Goal: Find specific page/section: Find specific page/section

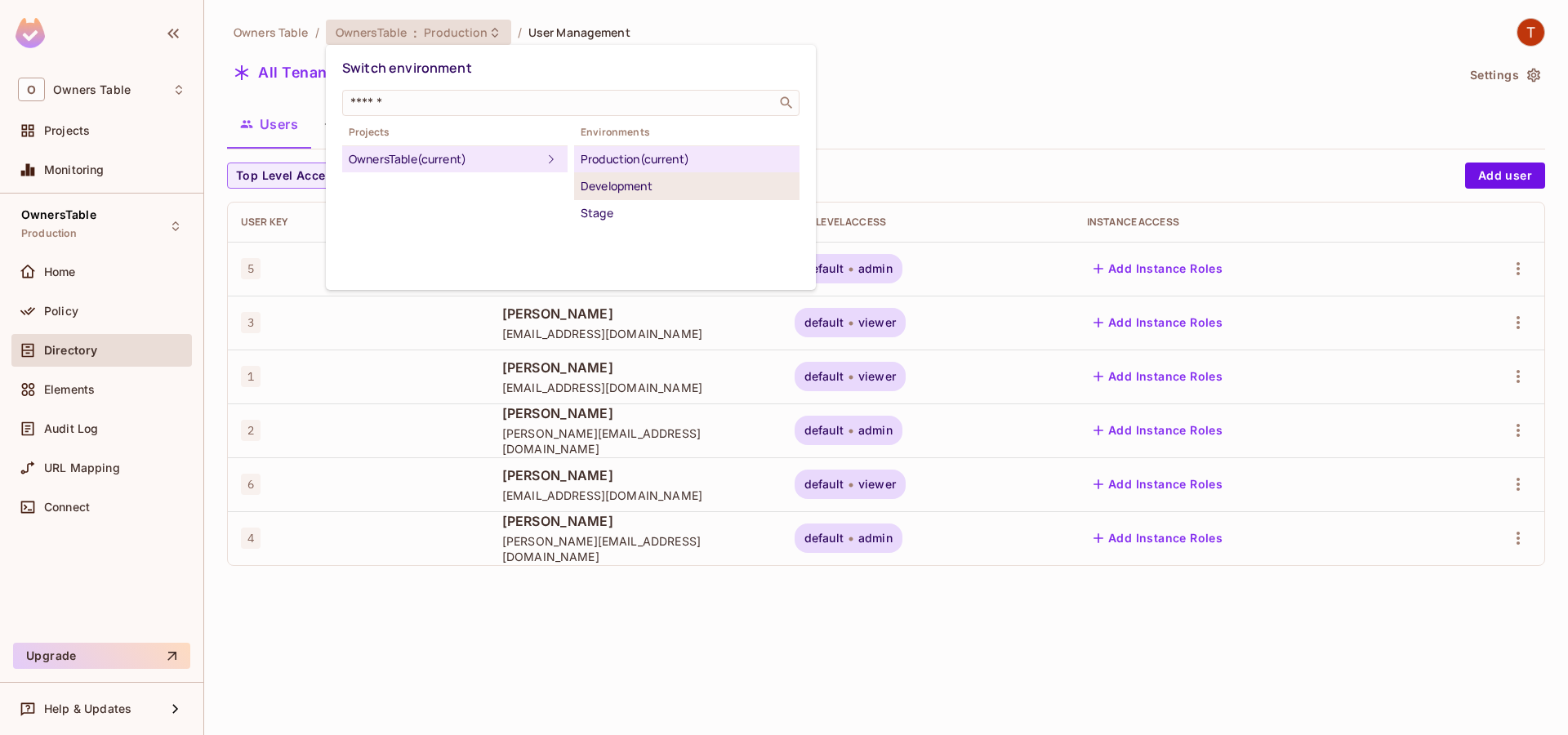
click at [629, 182] on div "Development" at bounding box center [687, 186] width 212 height 19
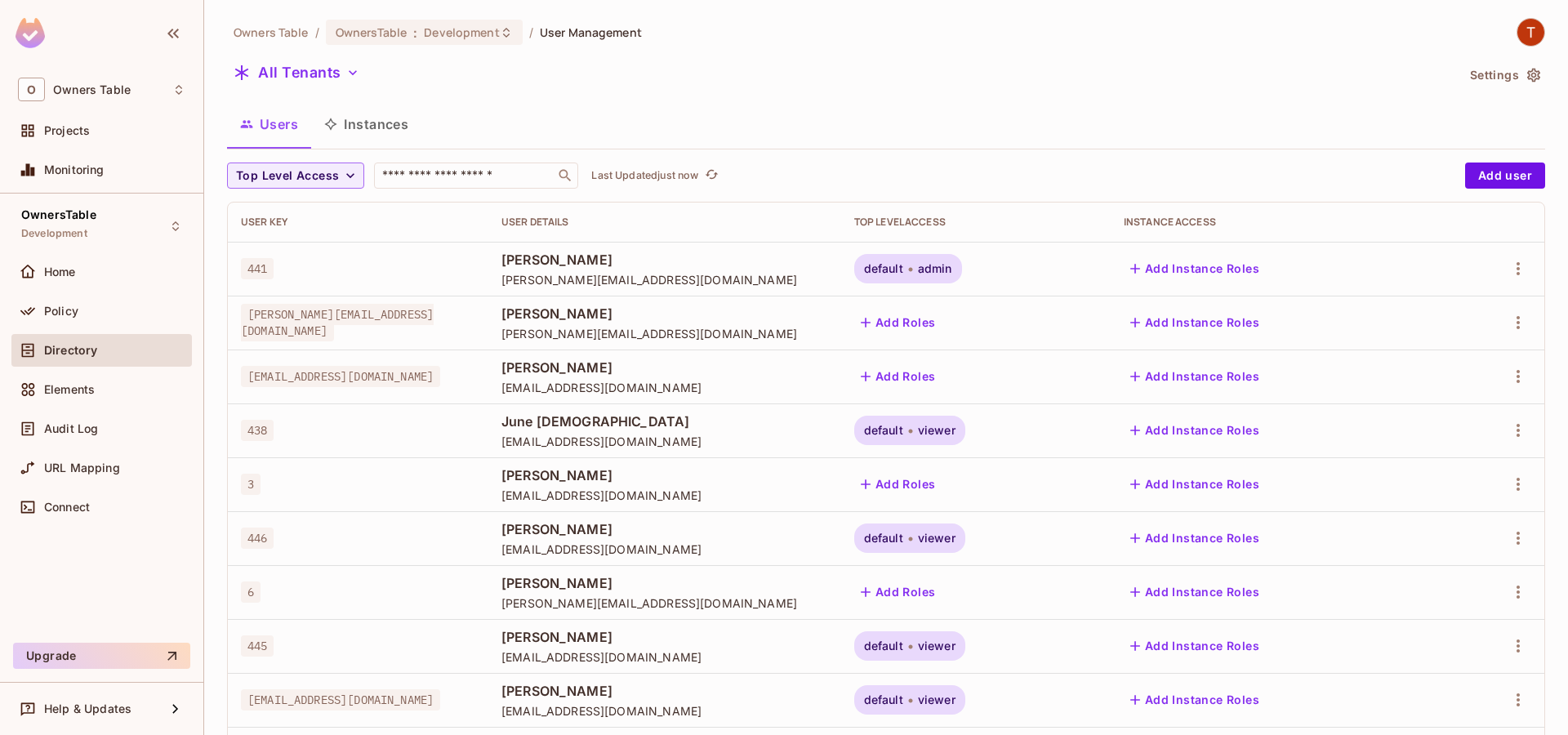
click at [369, 128] on button "Instances" at bounding box center [366, 124] width 110 height 41
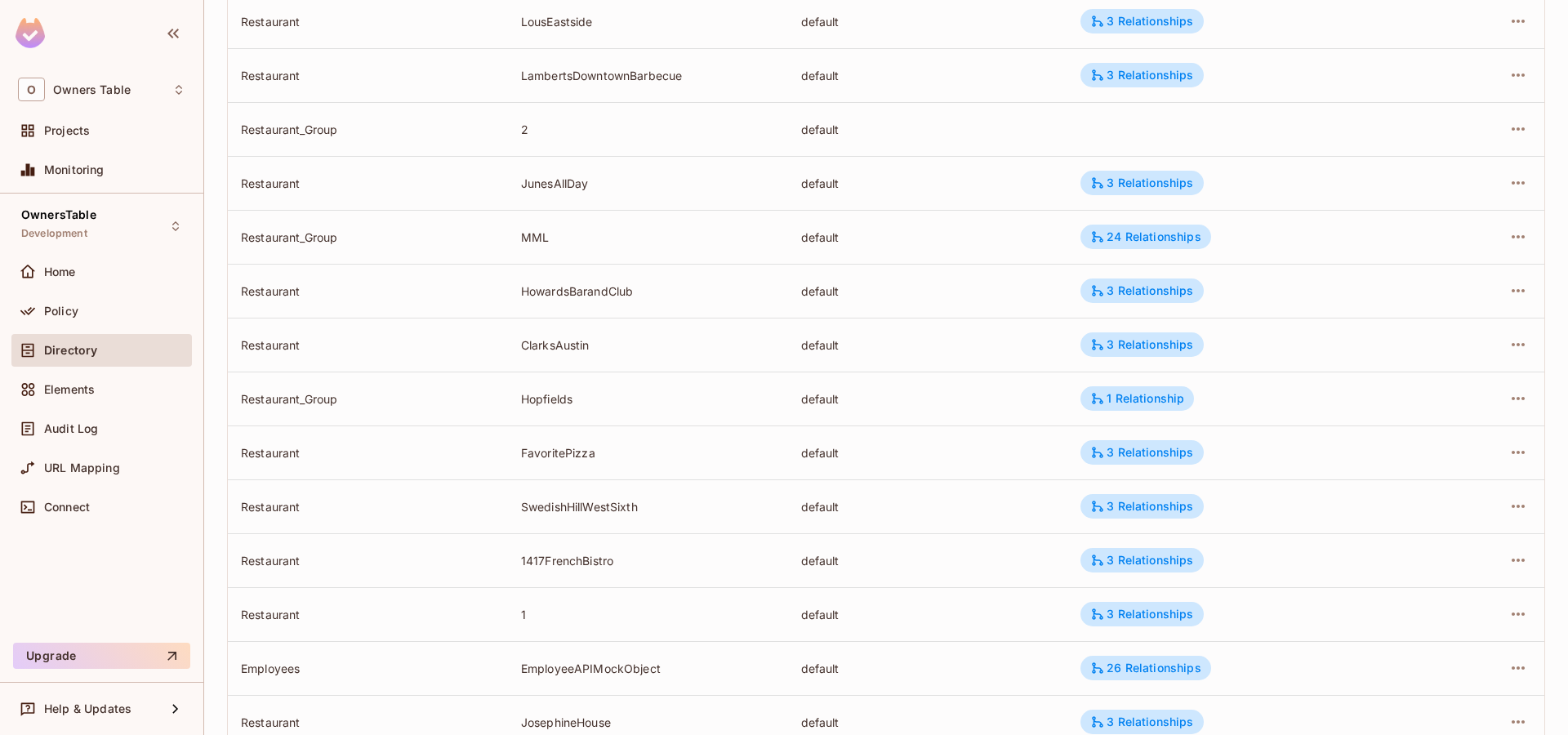
scroll to position [406, 0]
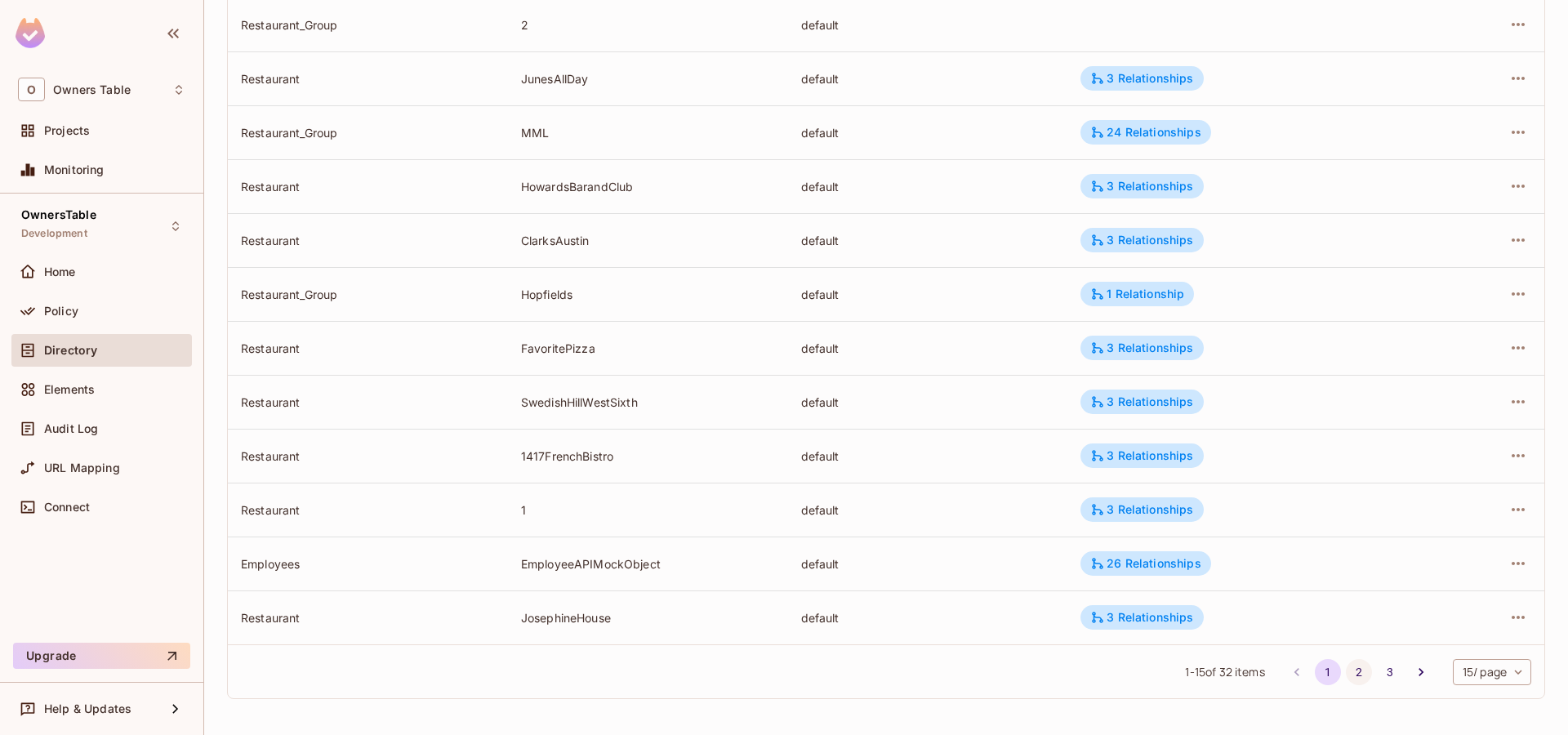
click at [1353, 673] on button "2" at bounding box center [1358, 671] width 26 height 26
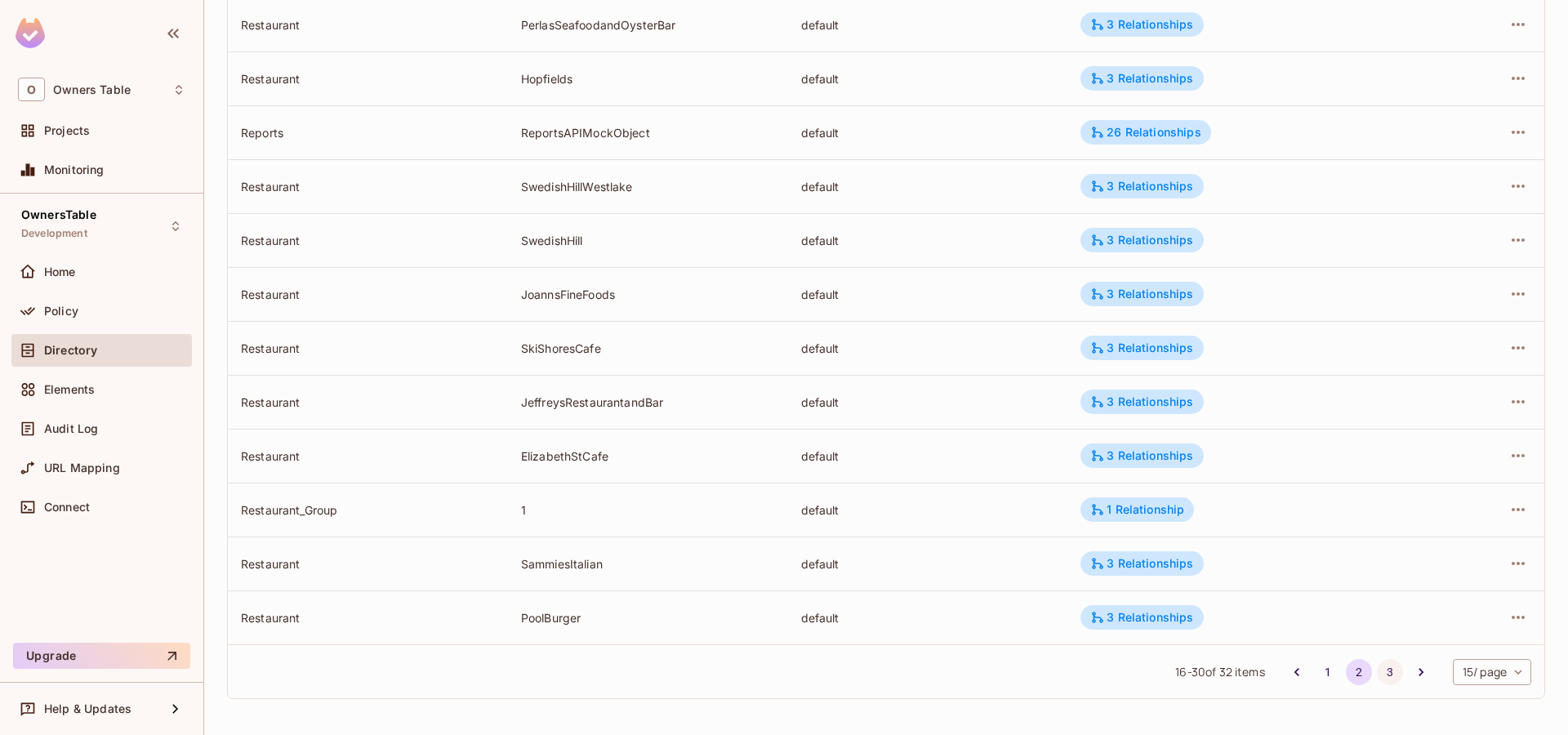
click at [1386, 671] on button "3" at bounding box center [1389, 671] width 26 height 26
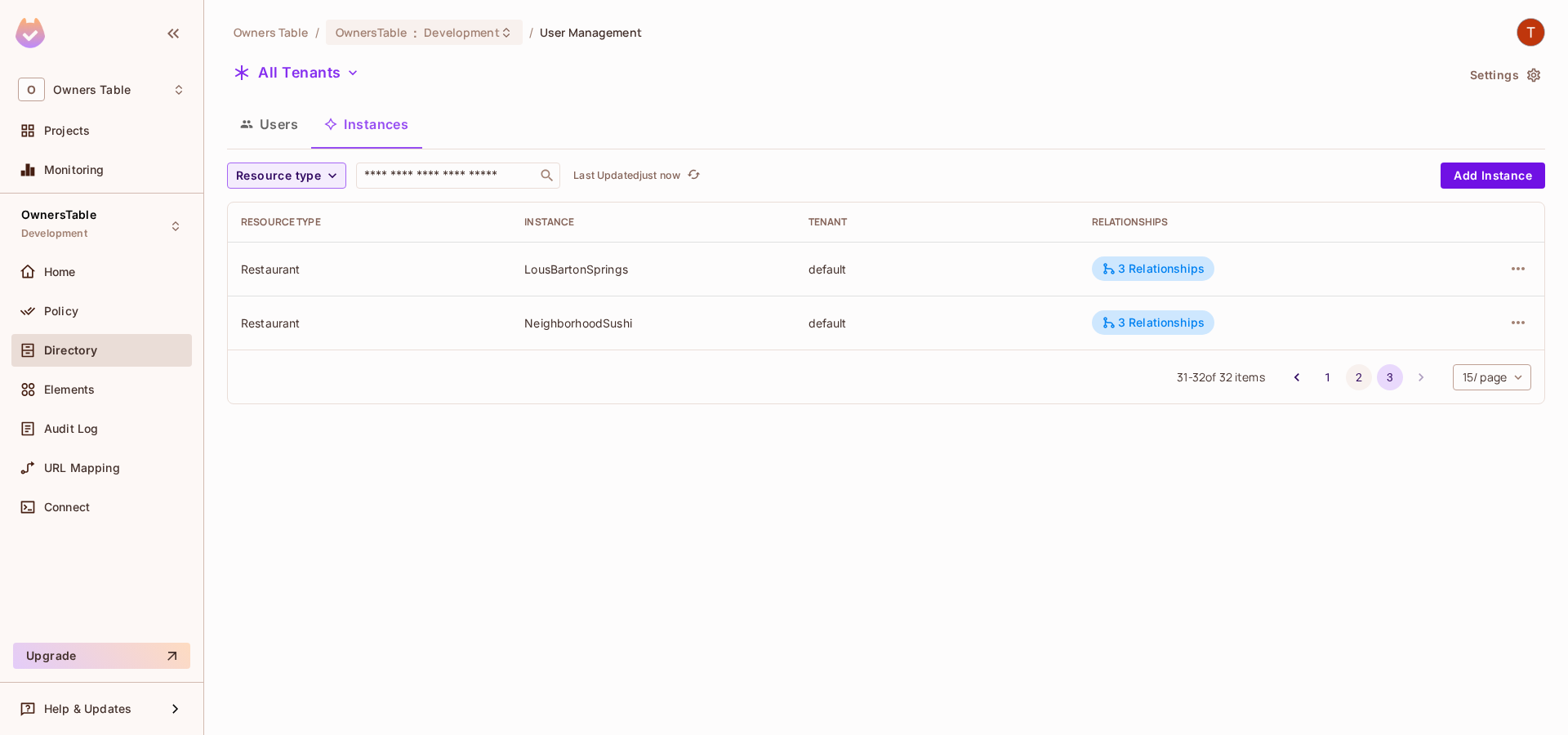
click at [1353, 376] on button "2" at bounding box center [1358, 377] width 26 height 26
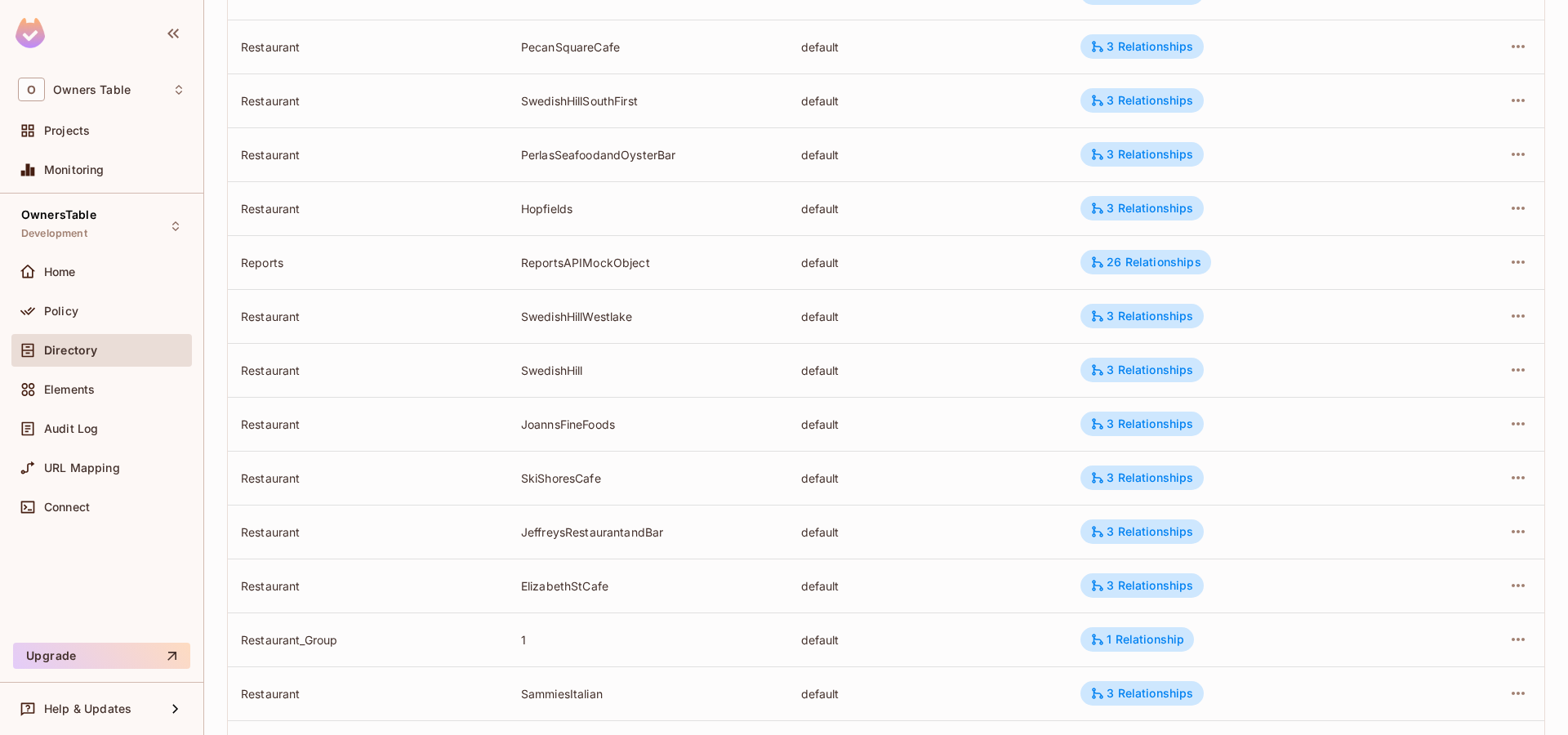
scroll to position [406, 0]
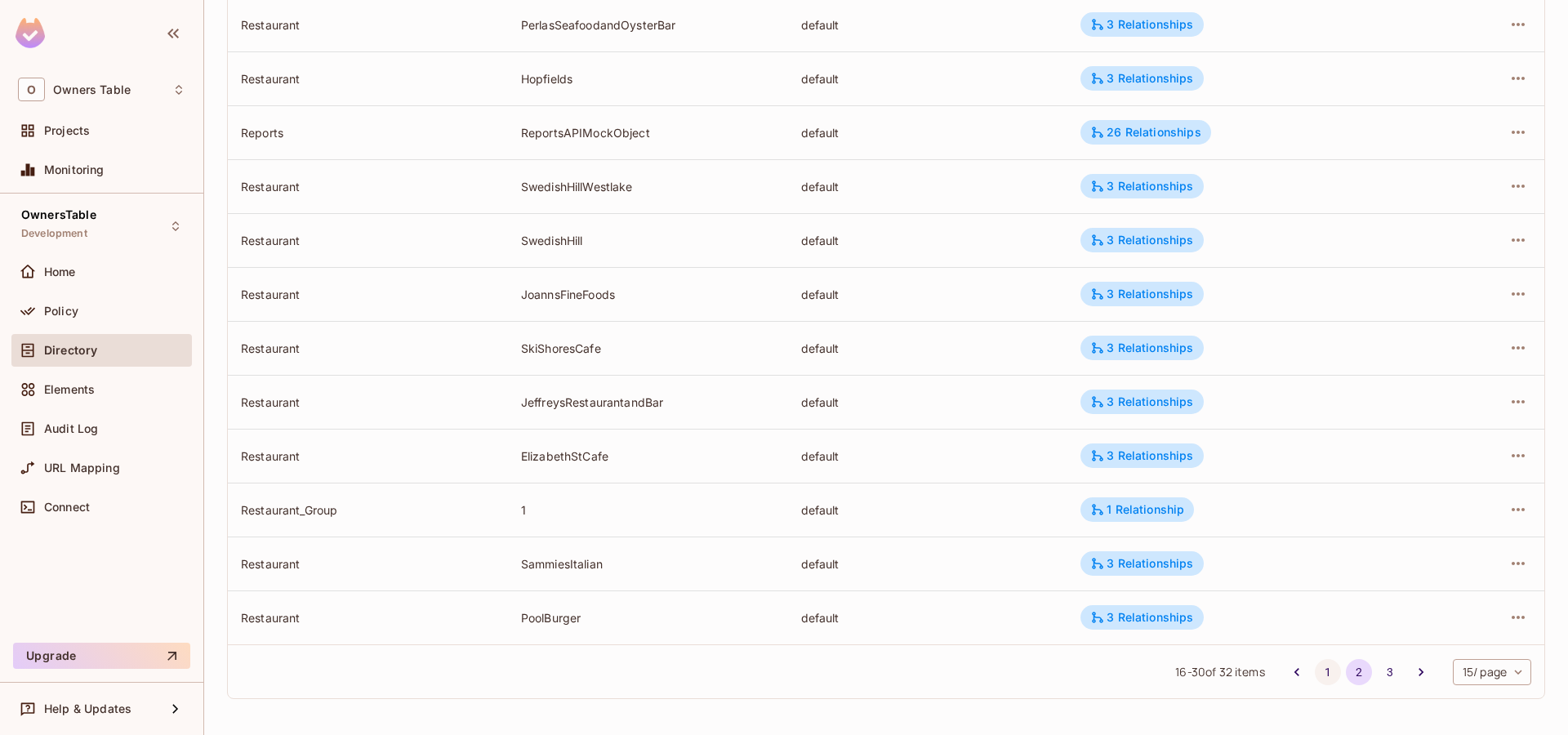
click at [1326, 675] on button "1" at bounding box center [1327, 671] width 26 height 26
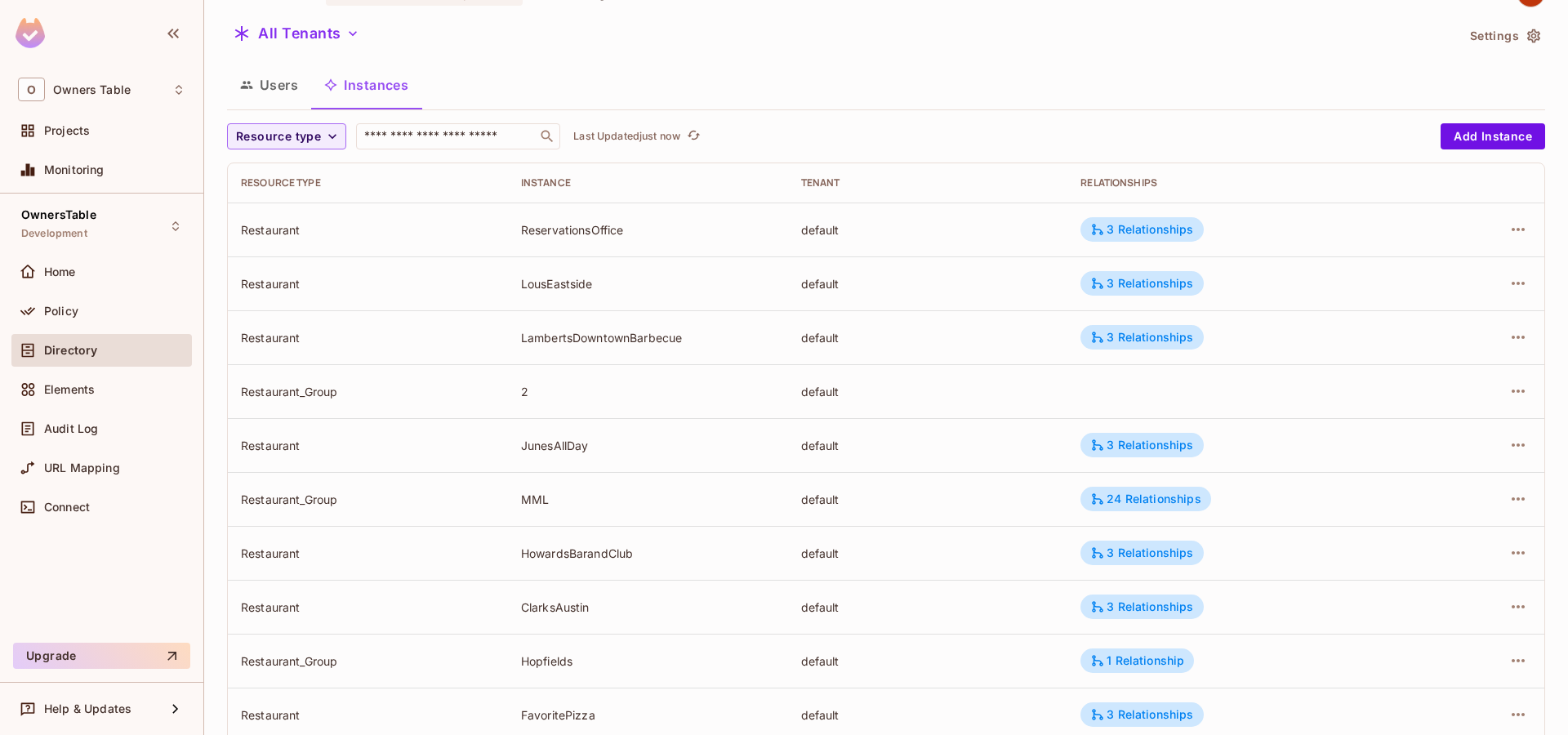
scroll to position [0, 0]
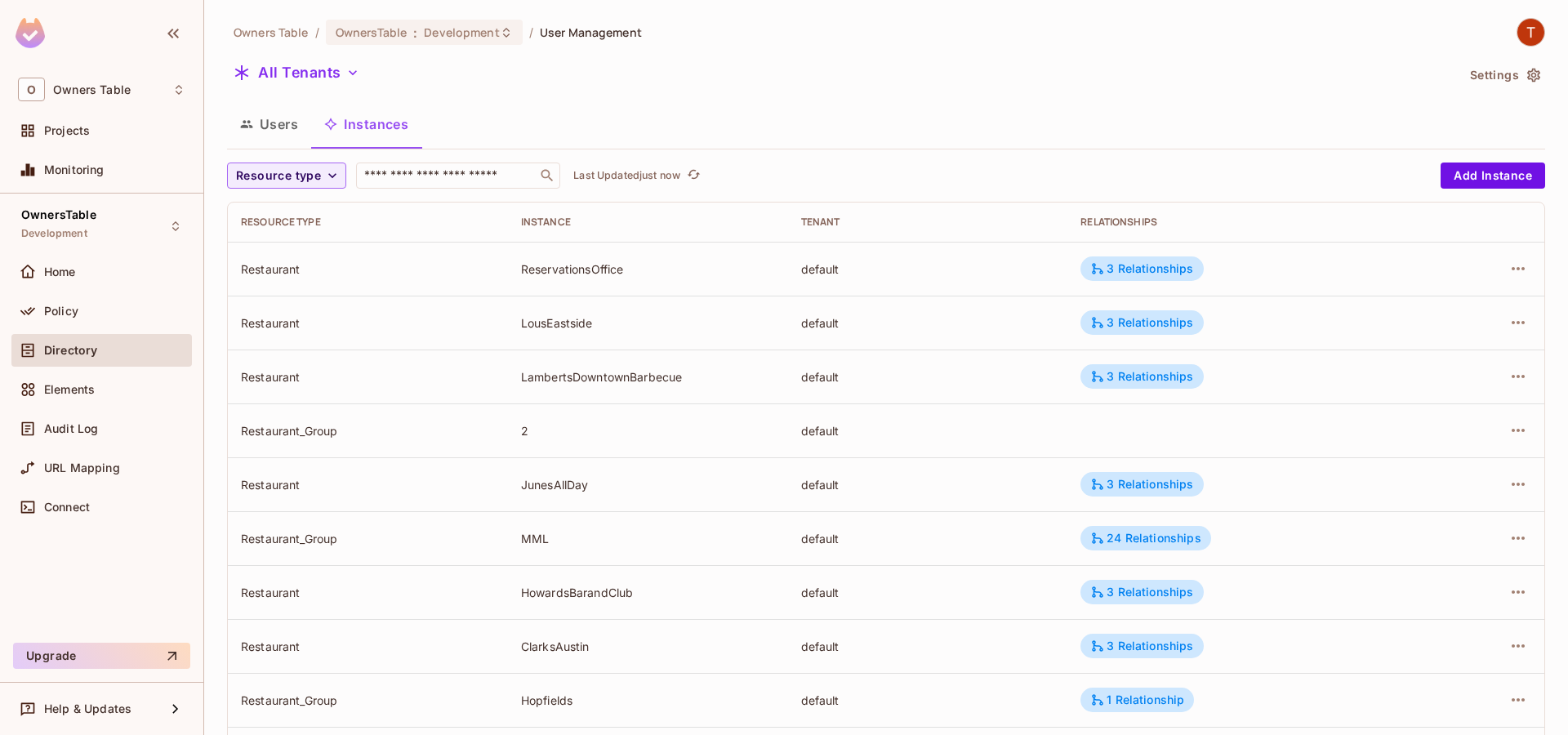
click at [919, 124] on div "Users Instances" at bounding box center [886, 124] width 1318 height 41
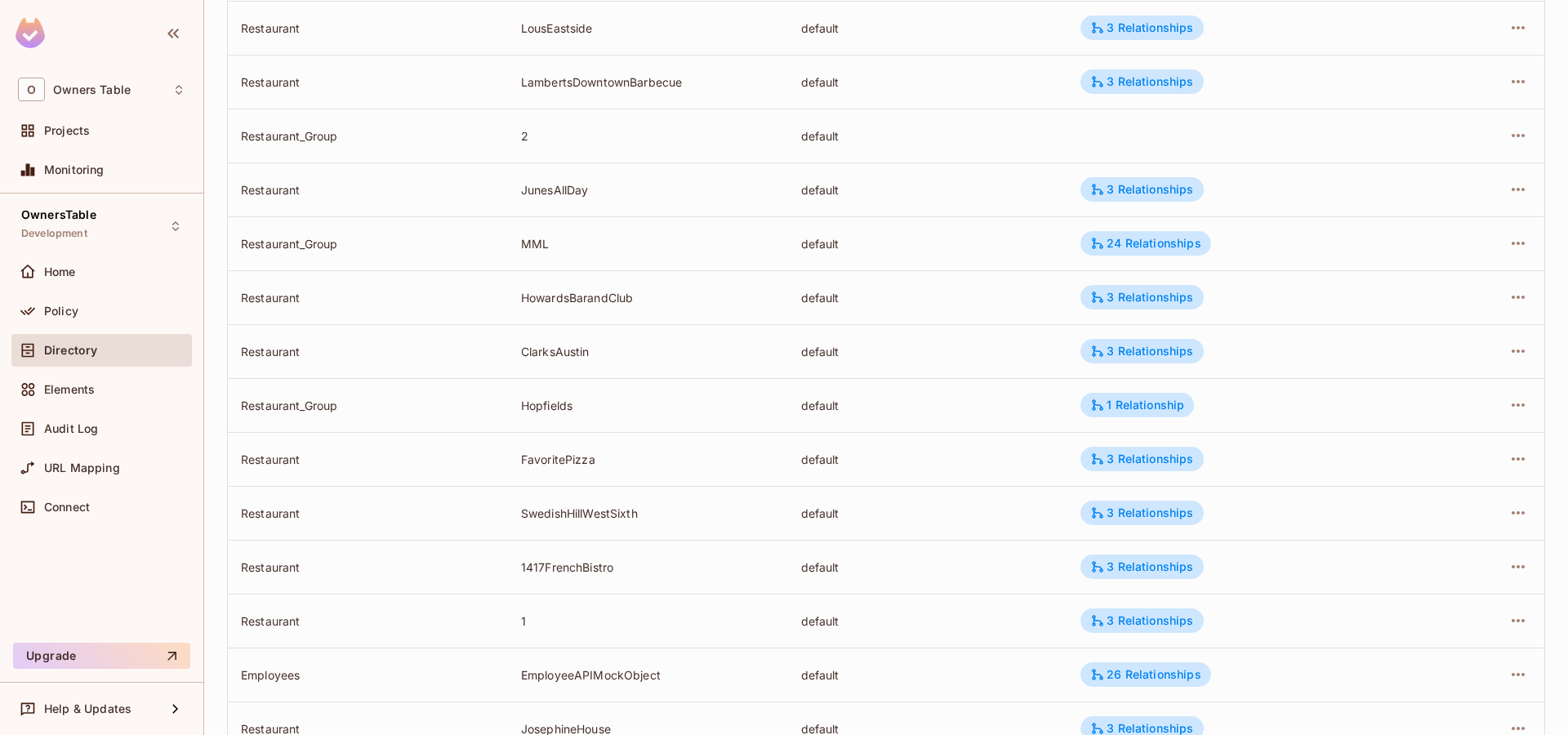
scroll to position [406, 0]
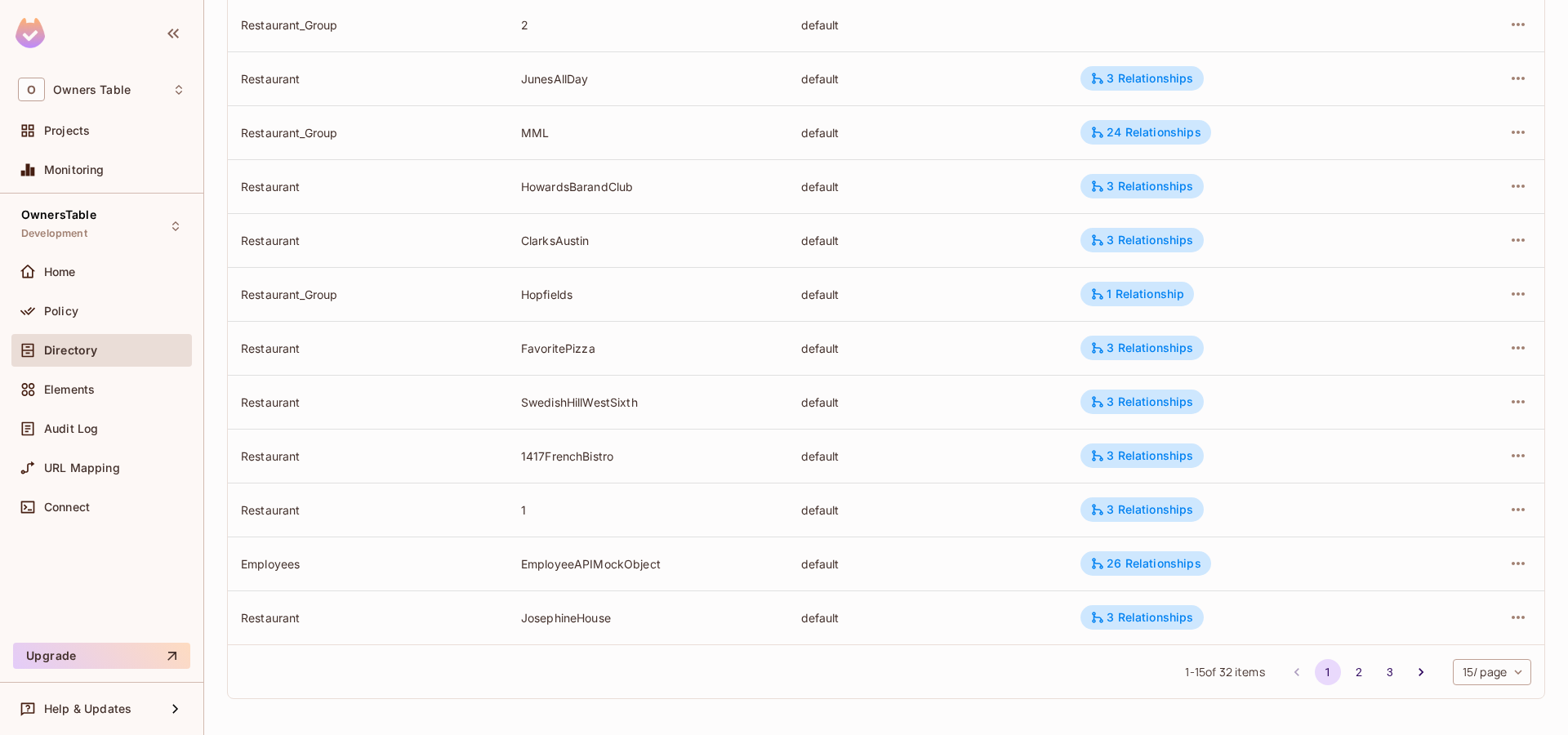
click at [902, 658] on div "1 - 15 of 32 items 1 2 3 15 / page ** ​" at bounding box center [886, 671] width 1316 height 54
drag, startPoint x: 519, startPoint y: 565, endPoint x: 677, endPoint y: 557, distance: 158.2
click at [677, 557] on td "EmployeeAPIMockObject" at bounding box center [648, 564] width 280 height 54
click at [1351, 675] on button "2" at bounding box center [1358, 671] width 26 height 26
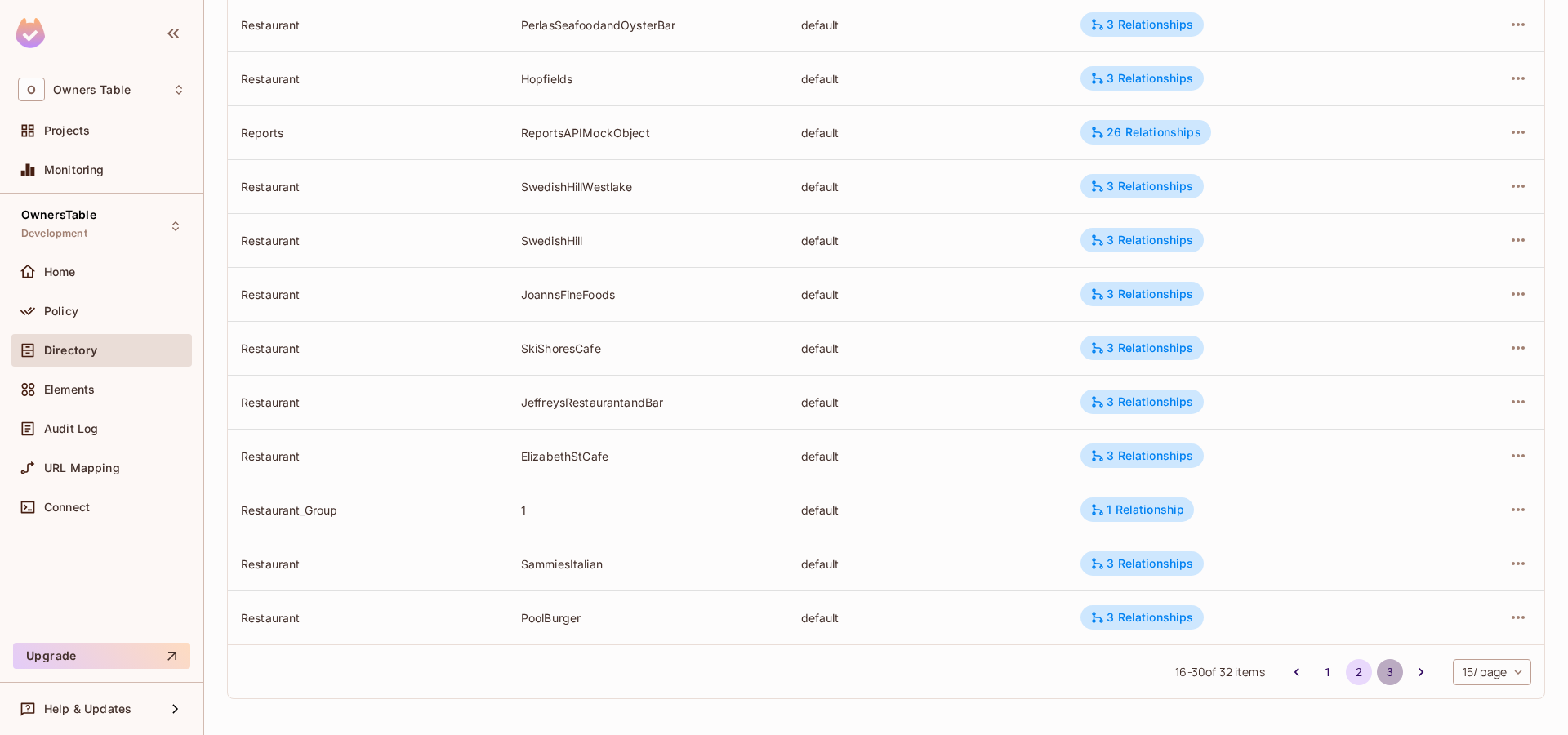
click at [1385, 670] on button "3" at bounding box center [1389, 671] width 26 height 26
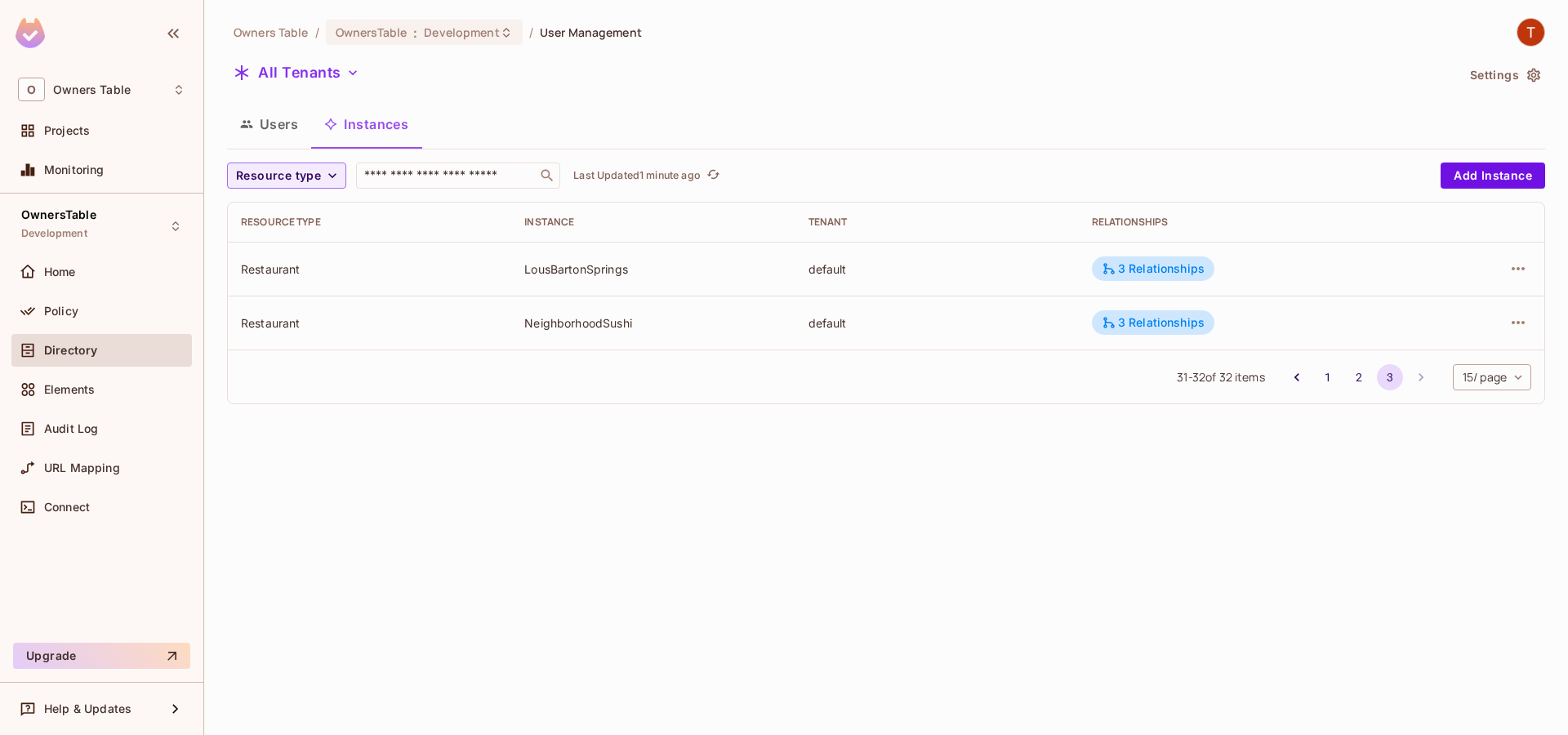
click at [1092, 648] on div "Owners Table / OwnersTable : Development / User Management All Tenants Settings…" at bounding box center [885, 367] width 1363 height 735
click at [1352, 378] on button "2" at bounding box center [1358, 377] width 26 height 26
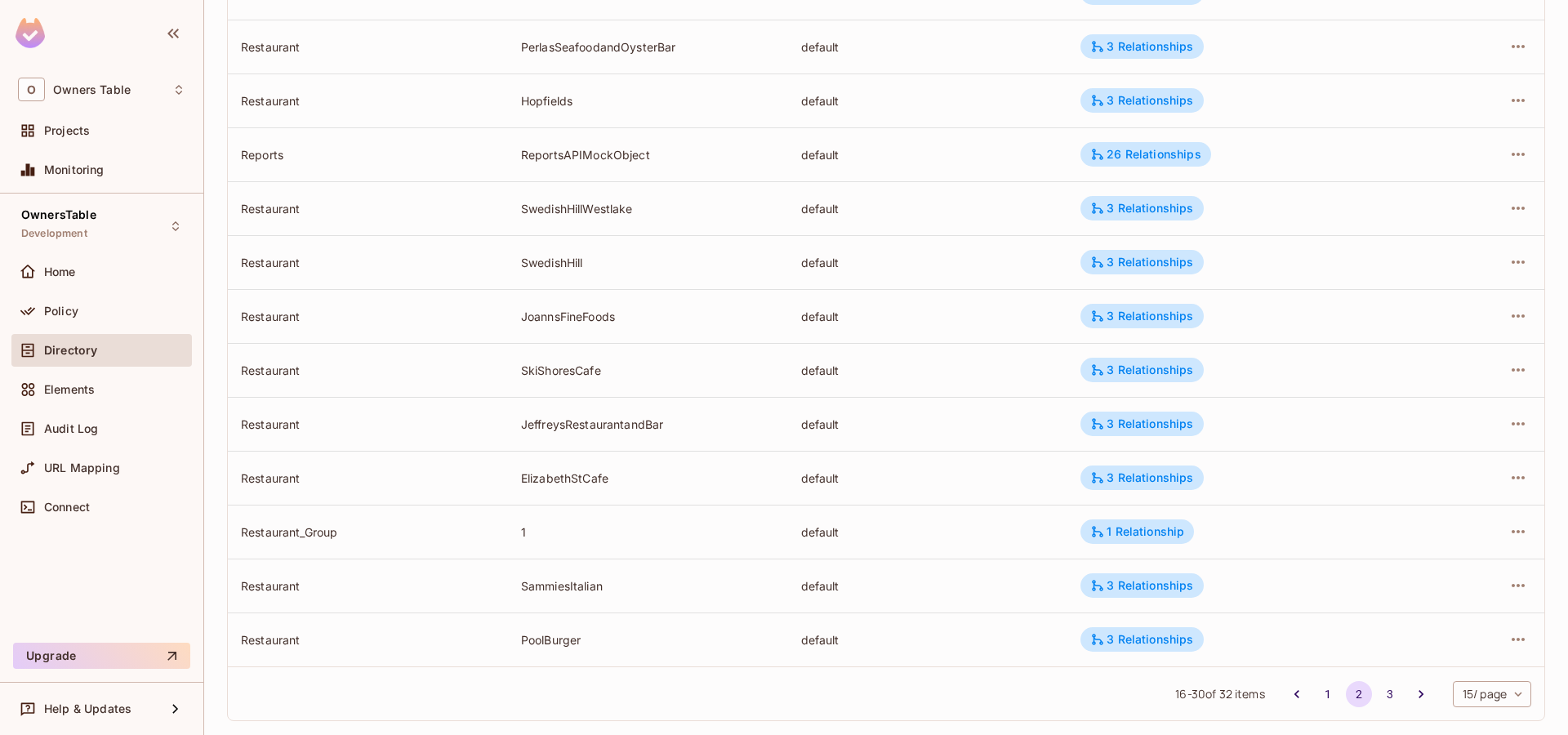
scroll to position [406, 0]
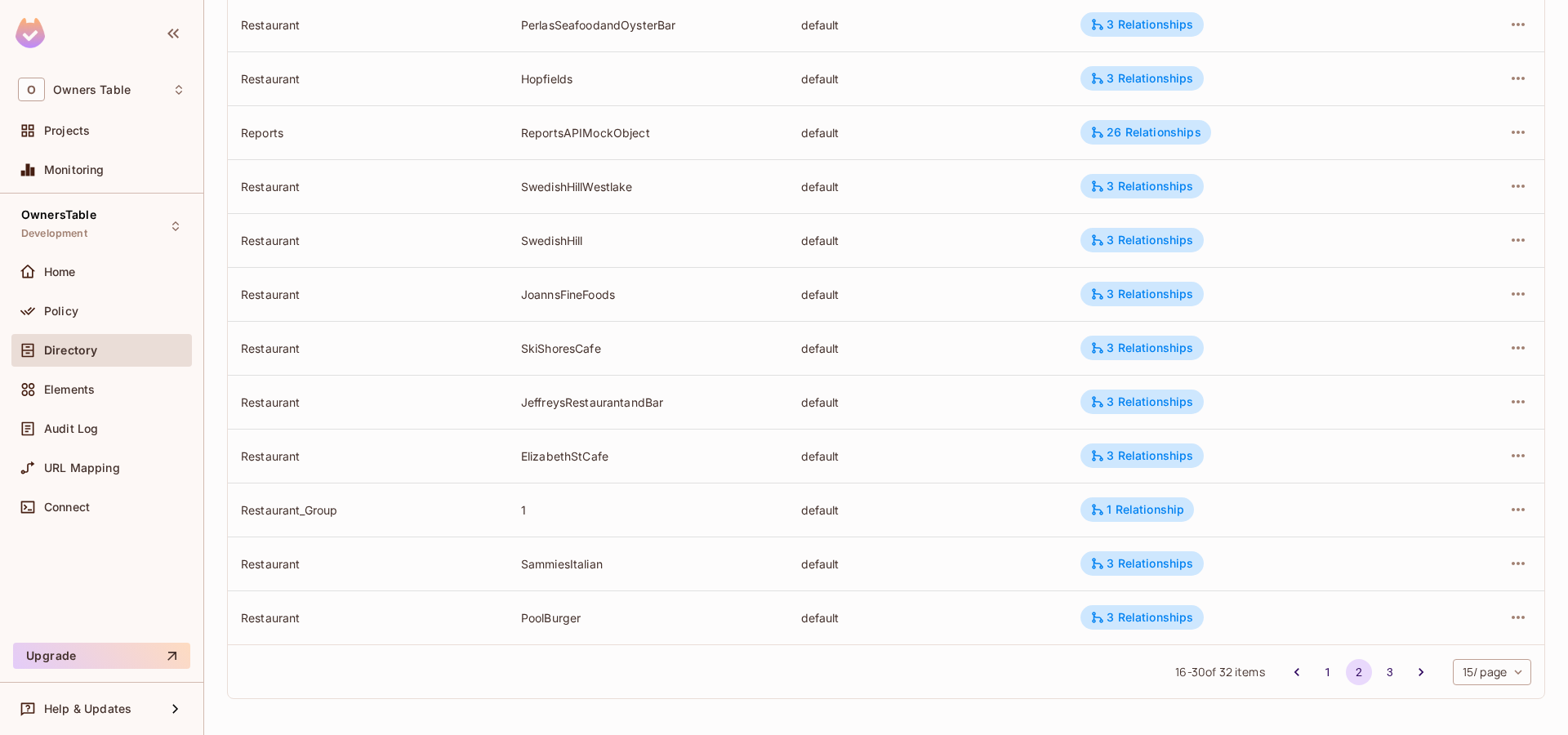
click at [1031, 677] on div "16 - 30 of 32 items 1 2 3 15 / page ** ​" at bounding box center [886, 671] width 1316 height 54
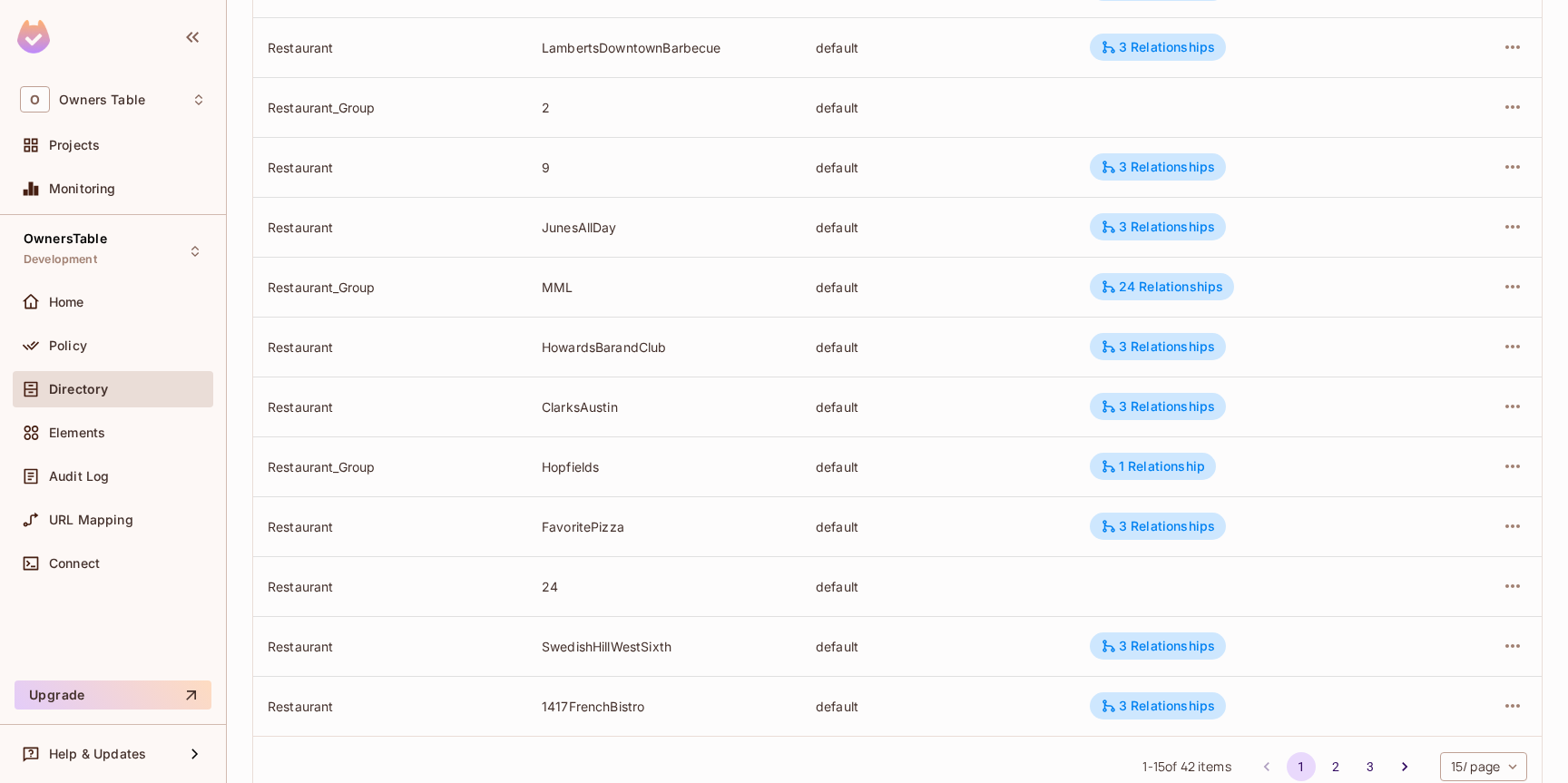
scroll to position [485, 0]
